Goal: Information Seeking & Learning: Understand process/instructions

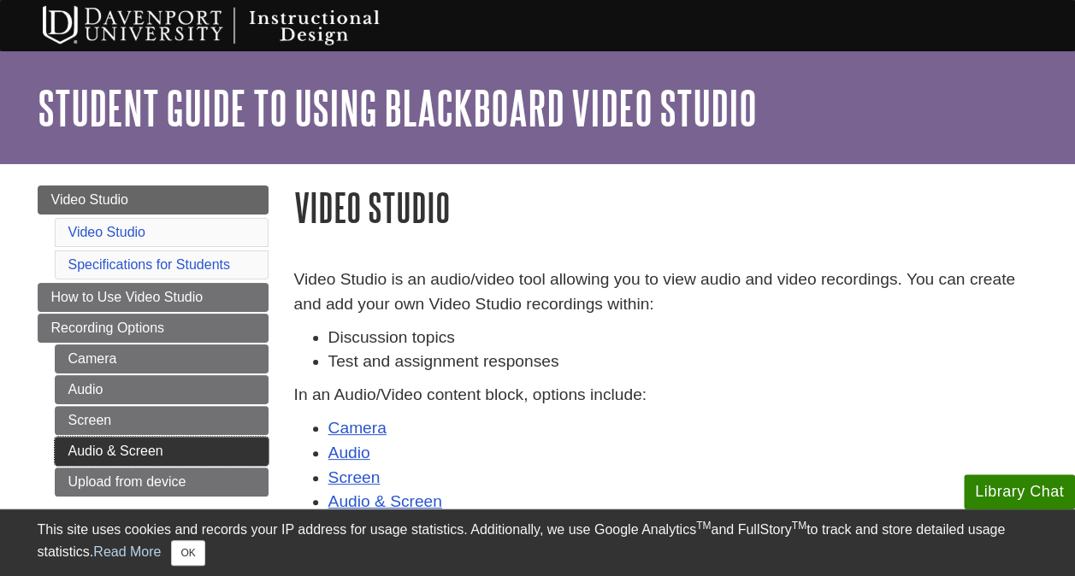
drag, startPoint x: 241, startPoint y: 444, endPoint x: 209, endPoint y: 449, distance: 32.9
click at [209, 449] on link "Audio & Screen" at bounding box center [162, 451] width 214 height 29
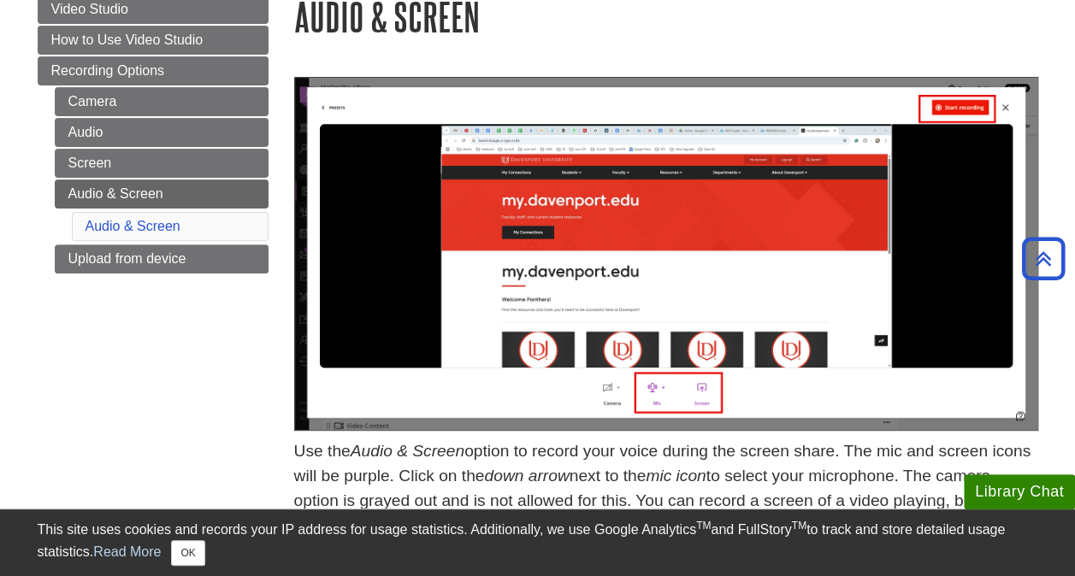
scroll to position [104, 0]
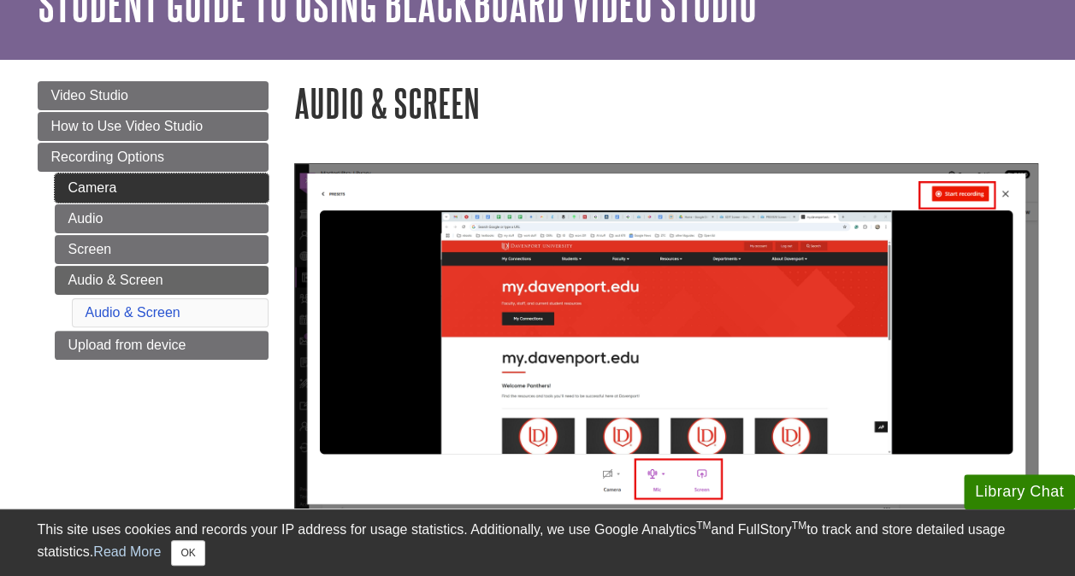
click at [227, 191] on link "Camera" at bounding box center [162, 188] width 214 height 29
